Goal: Check status: Check status

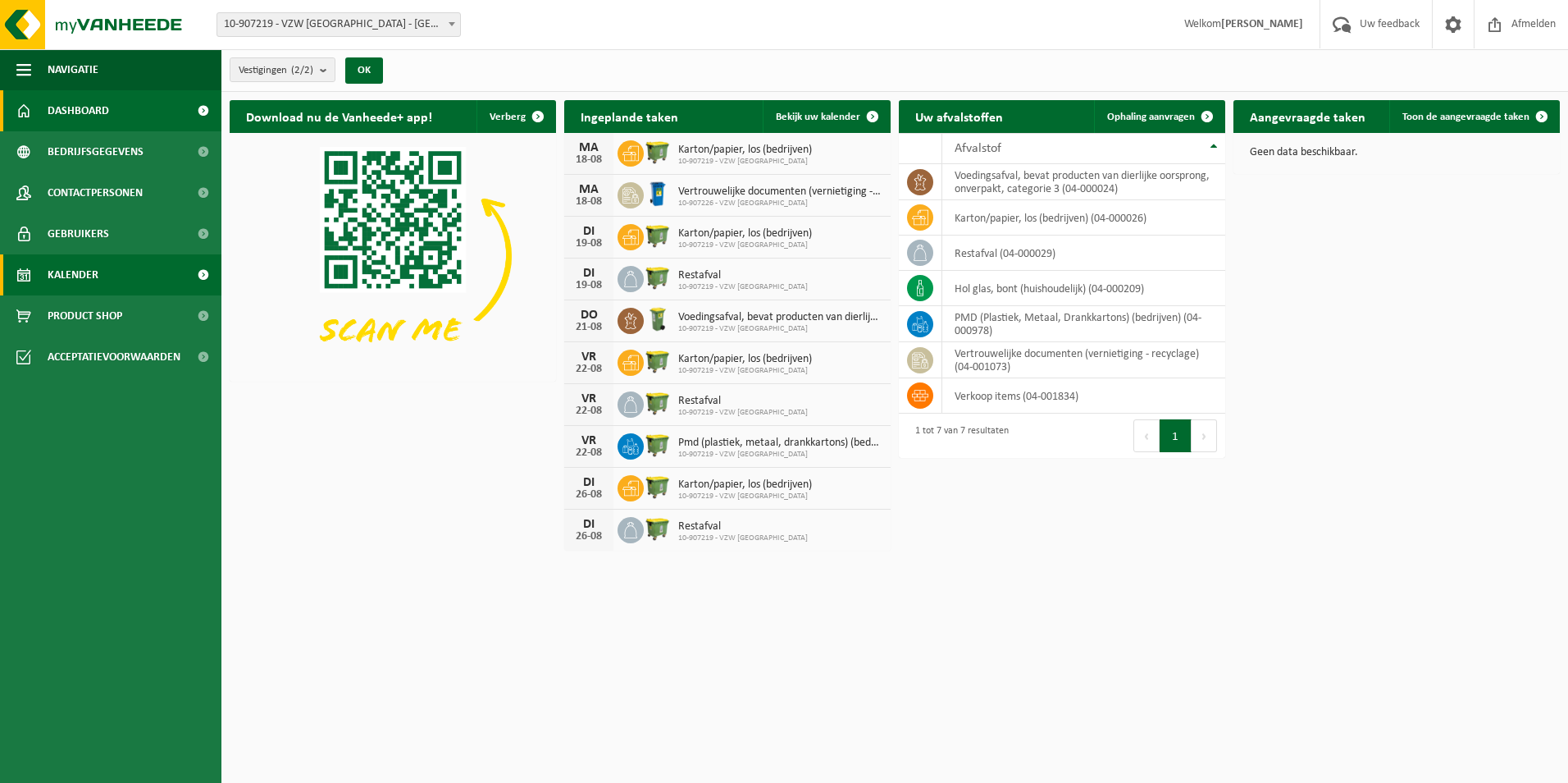
click at [66, 264] on span "Kalender" at bounding box center [72, 274] width 51 height 41
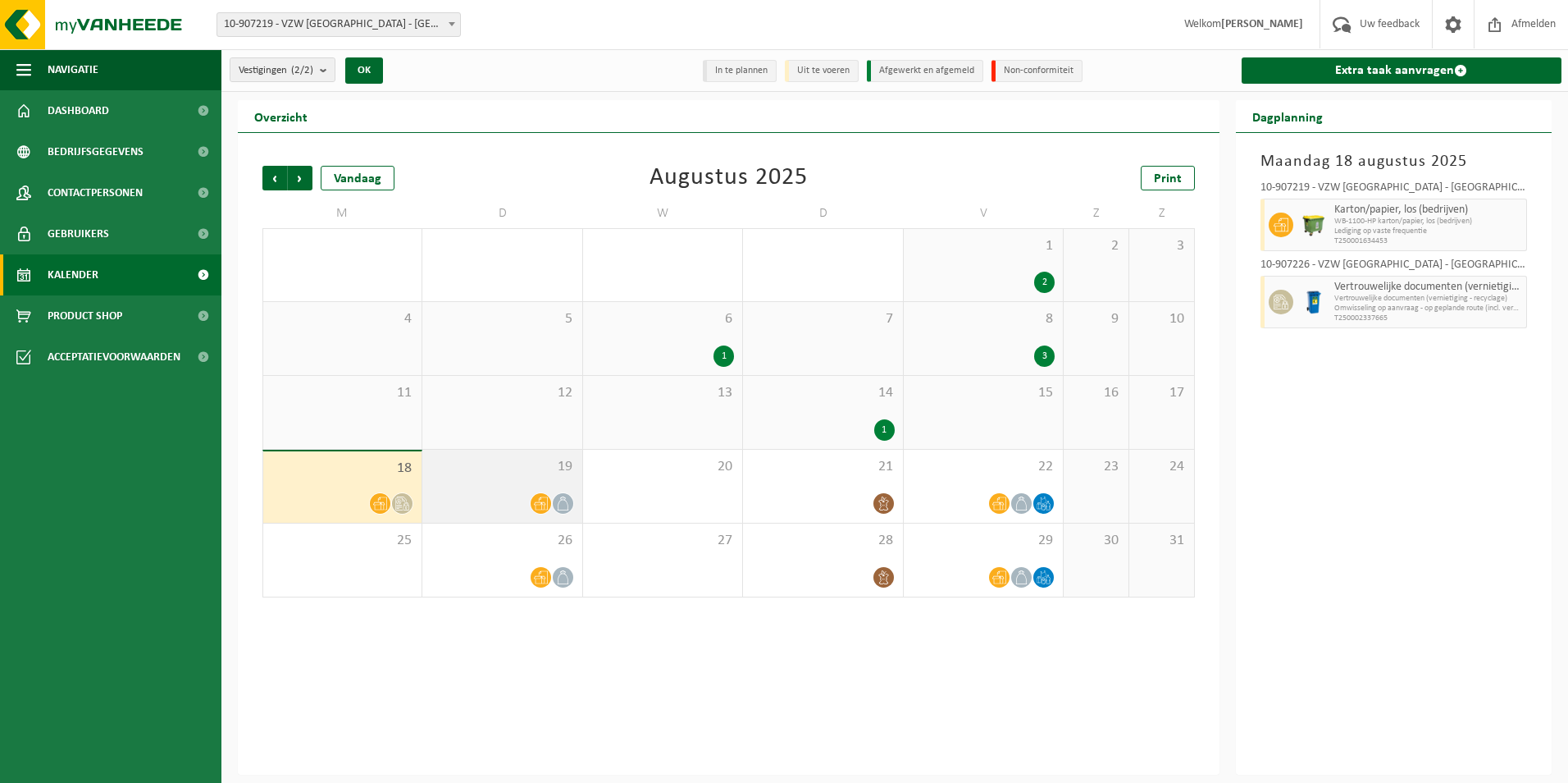
click at [504, 485] on div "19" at bounding box center [501, 486] width 159 height 73
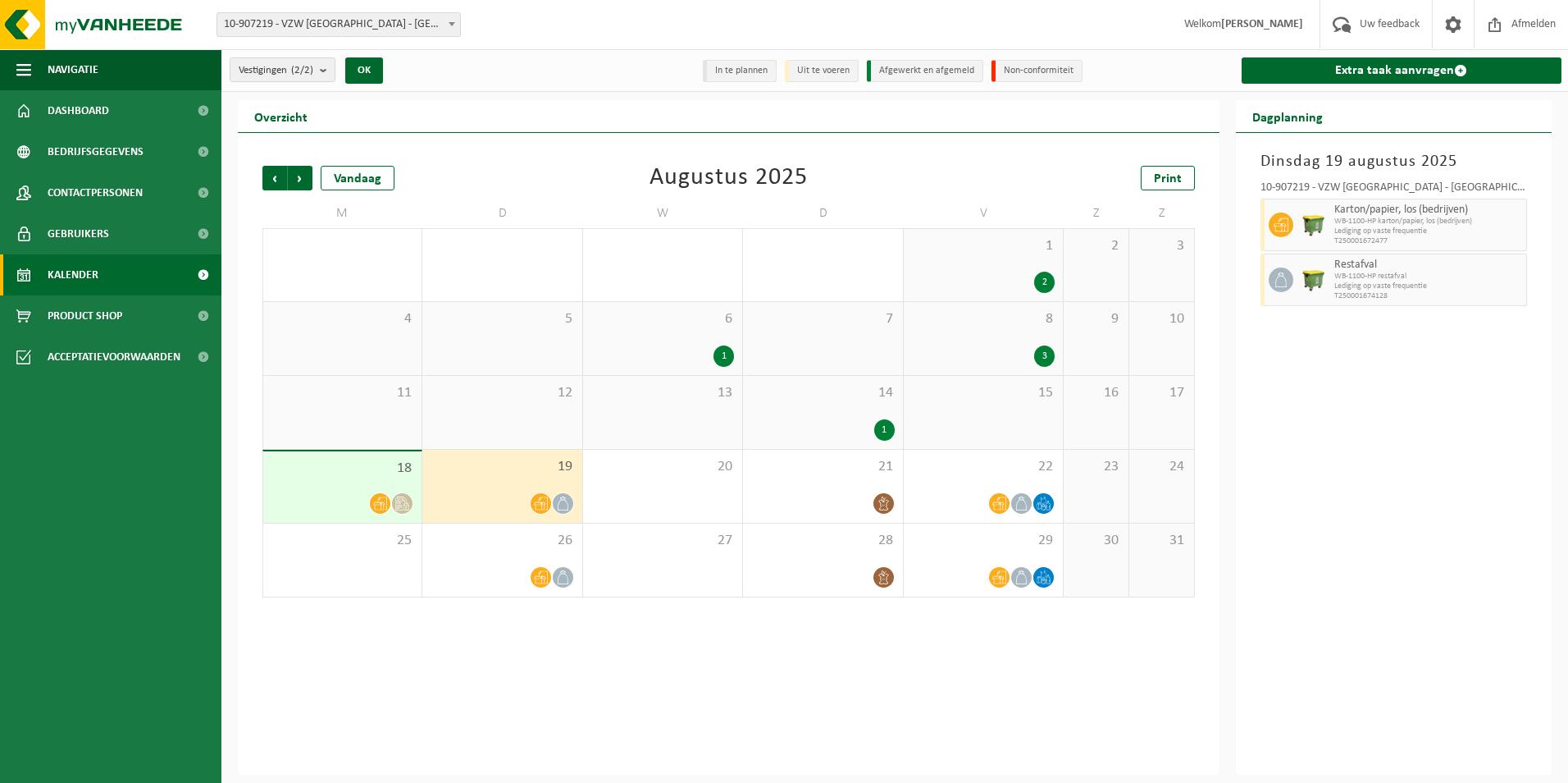
click at [307, 479] on div "18" at bounding box center [342, 487] width 158 height 71
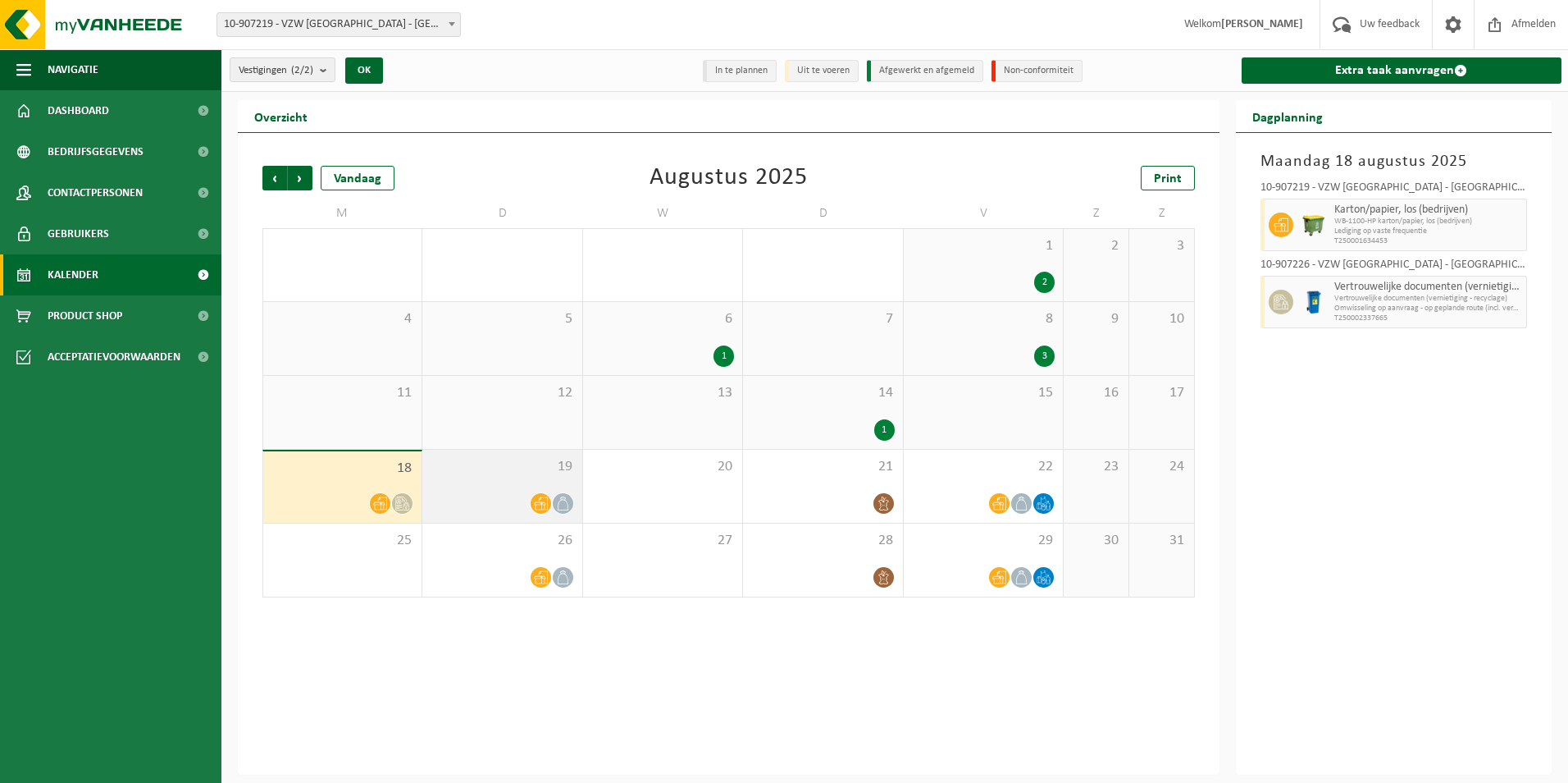
click at [502, 480] on div "19" at bounding box center [501, 486] width 159 height 73
